Goal: Information Seeking & Learning: Learn about a topic

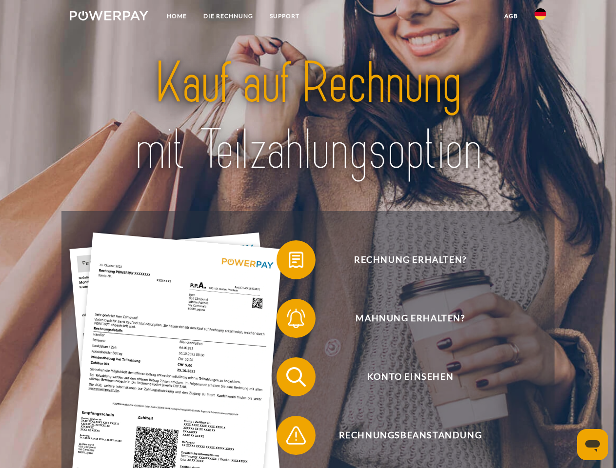
click at [109, 17] on img at bounding box center [109, 16] width 79 height 10
click at [541, 17] on img at bounding box center [541, 14] width 12 height 12
click at [511, 16] on link "agb" at bounding box center [511, 16] width 30 height 18
click at [289, 262] on span at bounding box center [281, 260] width 49 height 49
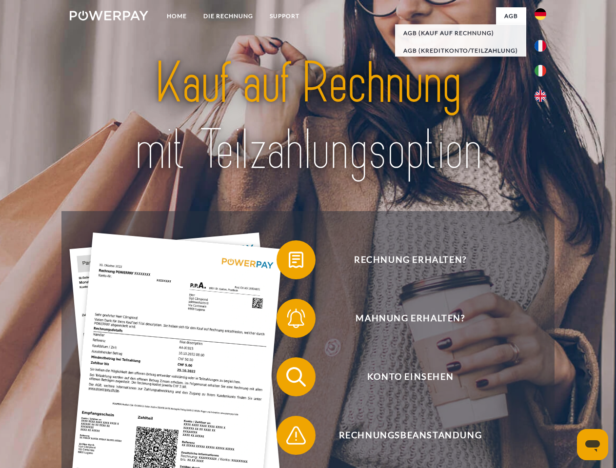
click at [289, 321] on div "Rechnung erhalten? Mahnung erhalten? Konto einsehen" at bounding box center [307, 406] width 493 height 390
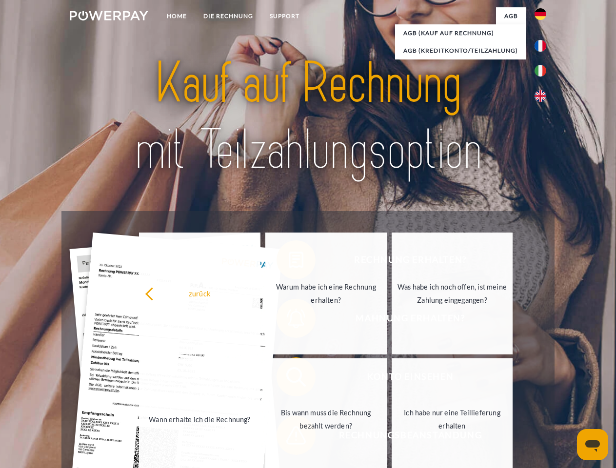
click at [289, 379] on link "Bis wann muss die Rechnung bezahlt werden?" at bounding box center [325, 420] width 121 height 122
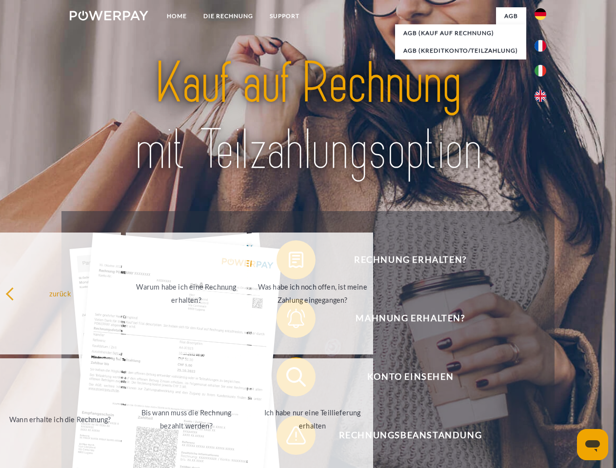
click at [289, 438] on span at bounding box center [281, 435] width 49 height 49
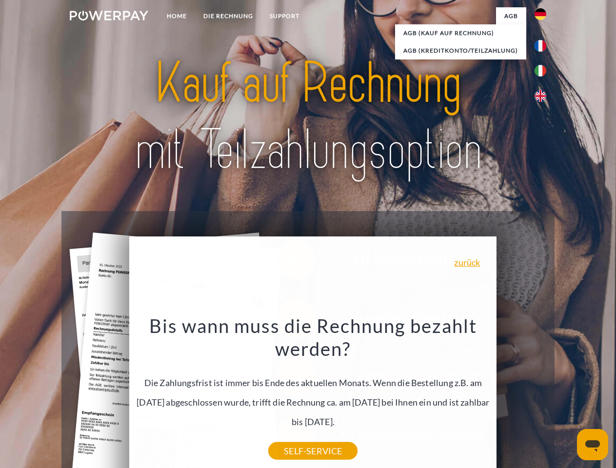
click at [593, 445] on icon "Messaging-Fenster öffnen" at bounding box center [593, 447] width 15 height 12
